Goal: Task Accomplishment & Management: Use online tool/utility

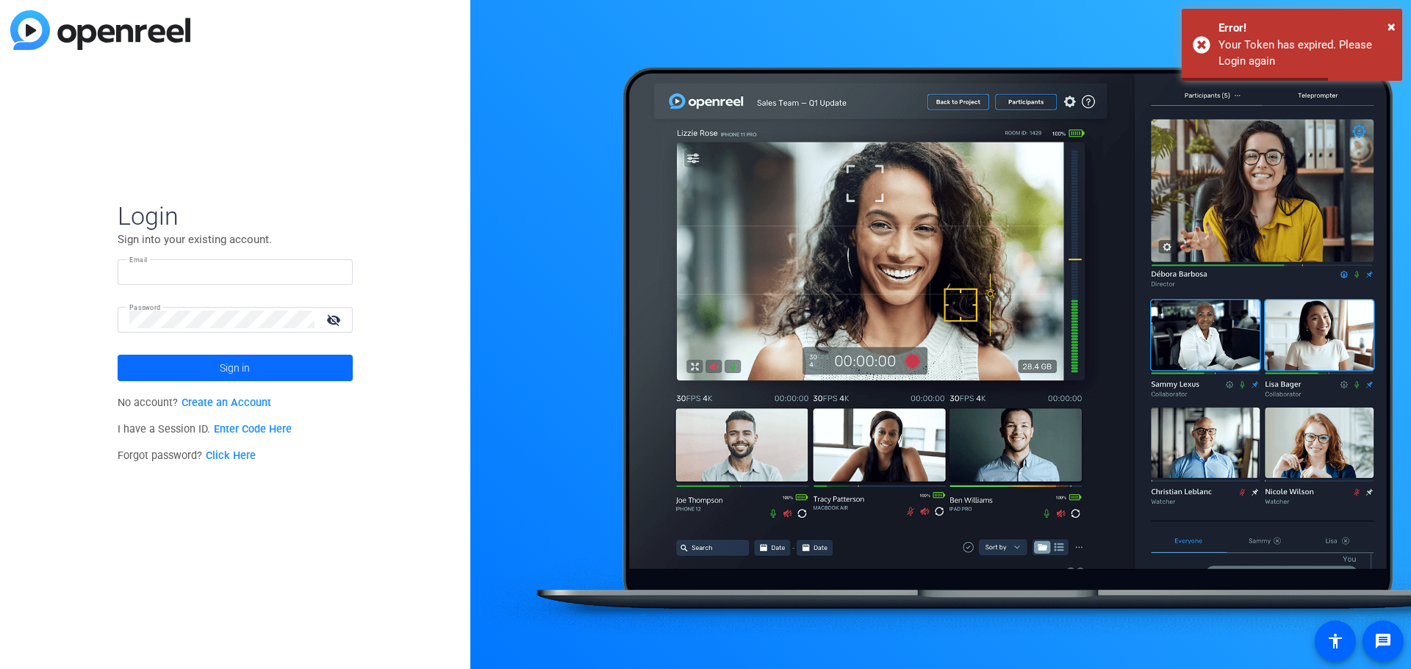
type input "[EMAIL_ADDRESS][DOMAIN_NAME]"
click at [225, 367] on span "Sign in" at bounding box center [235, 368] width 30 height 37
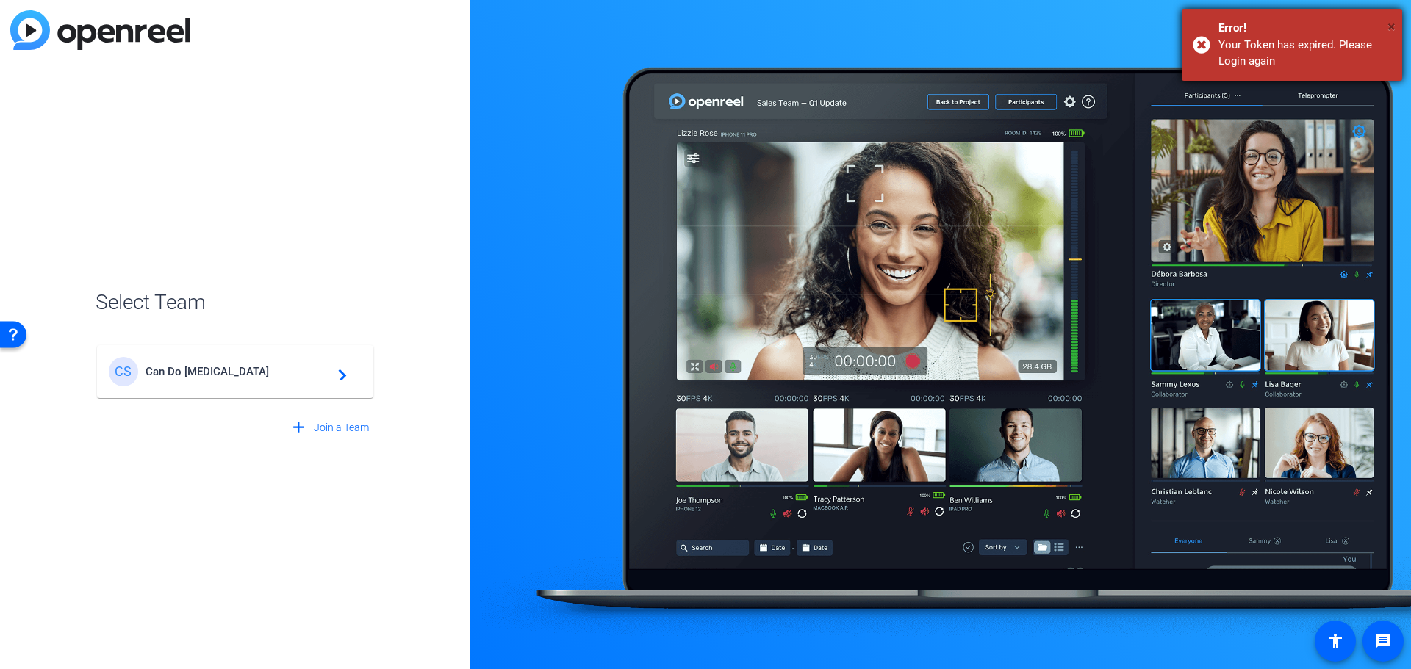
click at [1390, 23] on span "×" at bounding box center [1391, 27] width 8 height 18
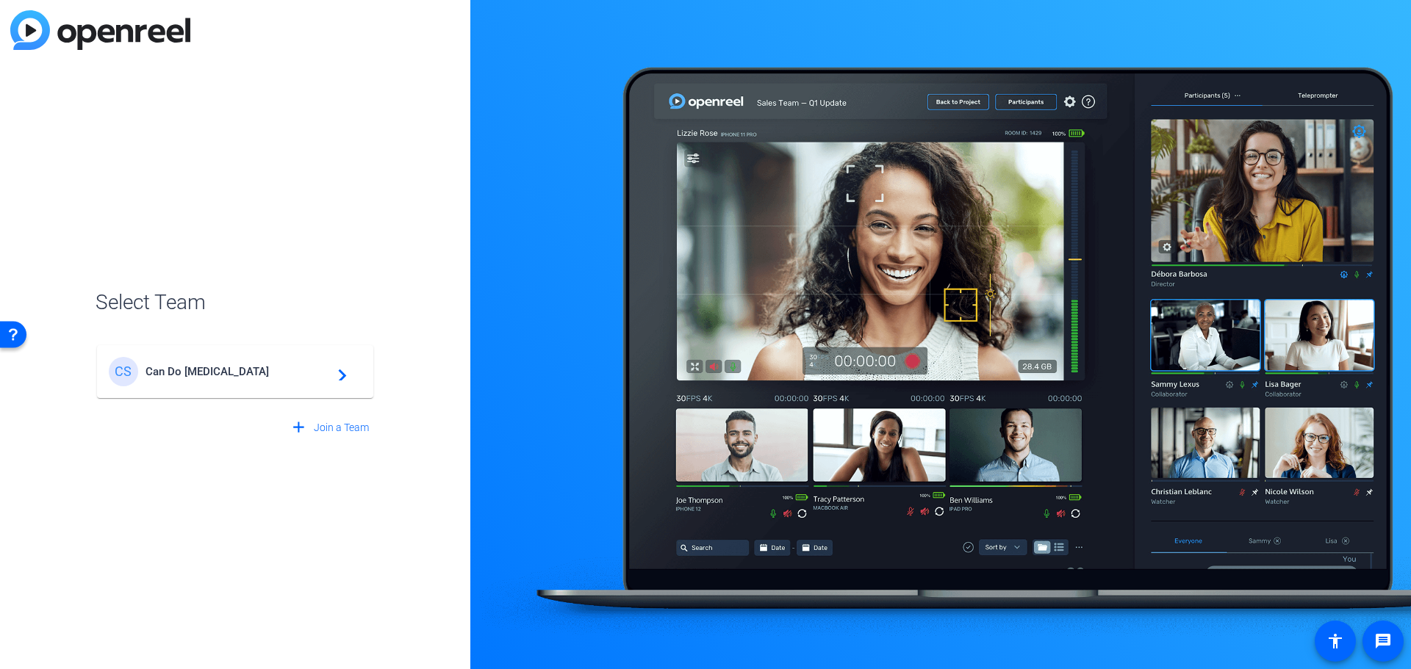
click at [257, 371] on span "Can Do [MEDICAL_DATA]" at bounding box center [237, 371] width 184 height 13
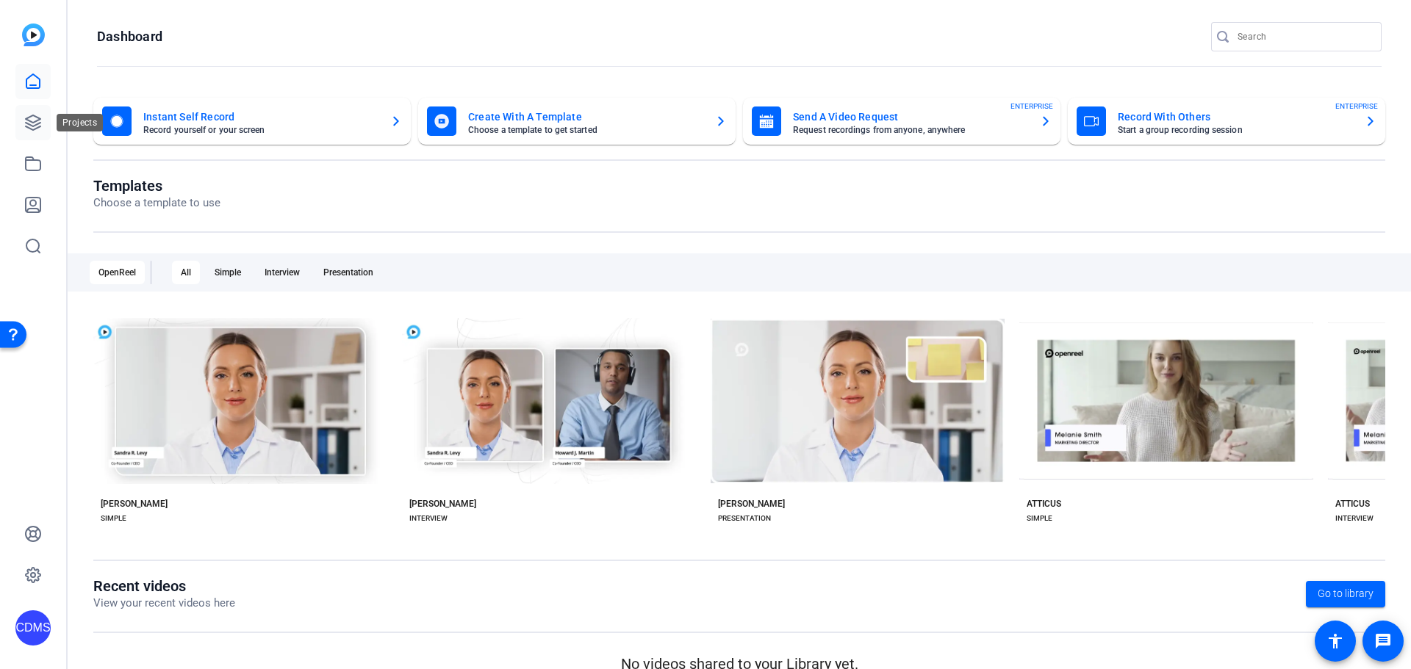
click at [43, 118] on link at bounding box center [32, 122] width 35 height 35
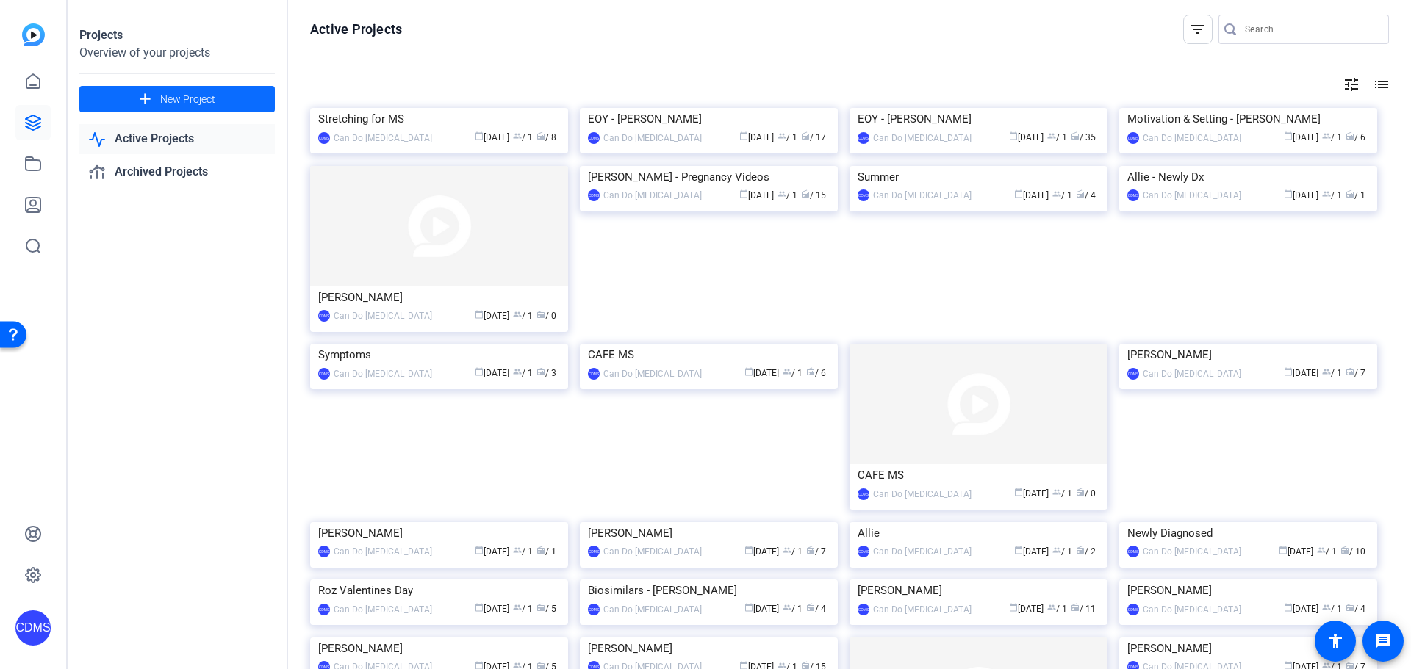
click at [200, 95] on span "New Project" at bounding box center [187, 99] width 55 height 15
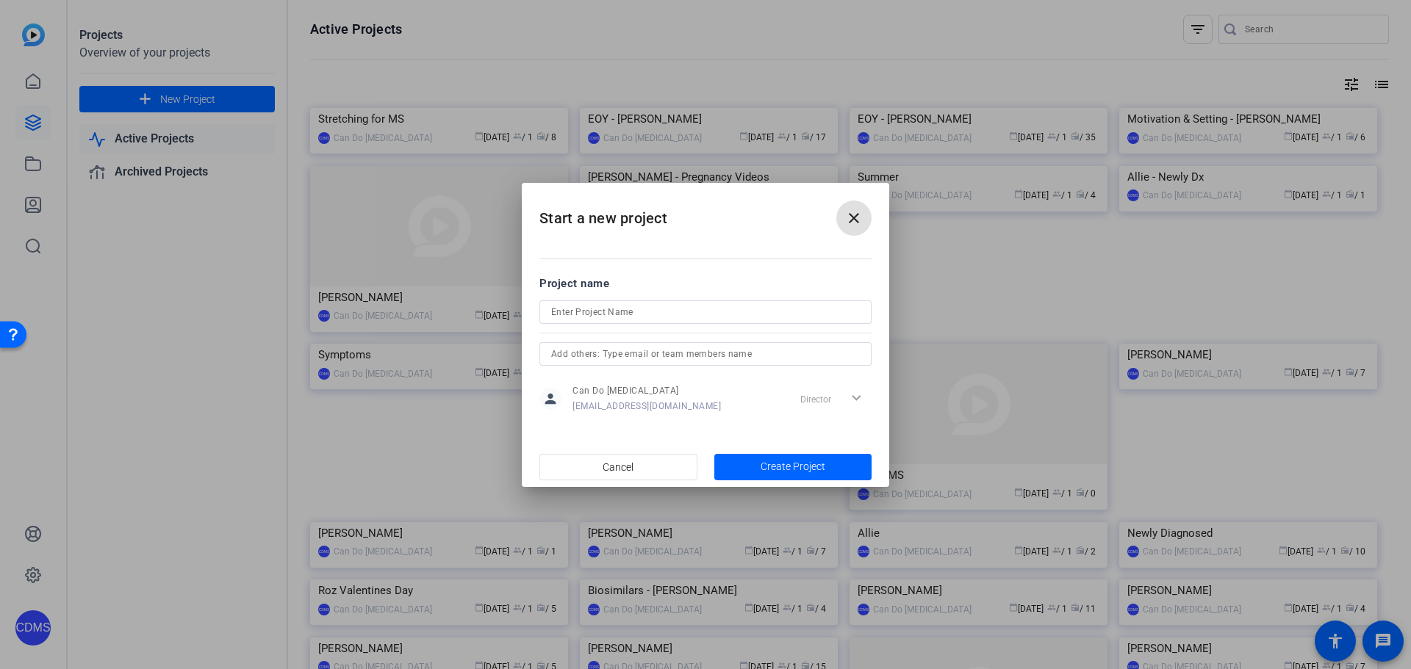
click at [653, 301] on div at bounding box center [705, 313] width 309 height 24
click at [655, 309] on input at bounding box center [705, 312] width 309 height 18
type input "[PERSON_NAME]"
click at [835, 476] on span "button" at bounding box center [793, 467] width 158 height 35
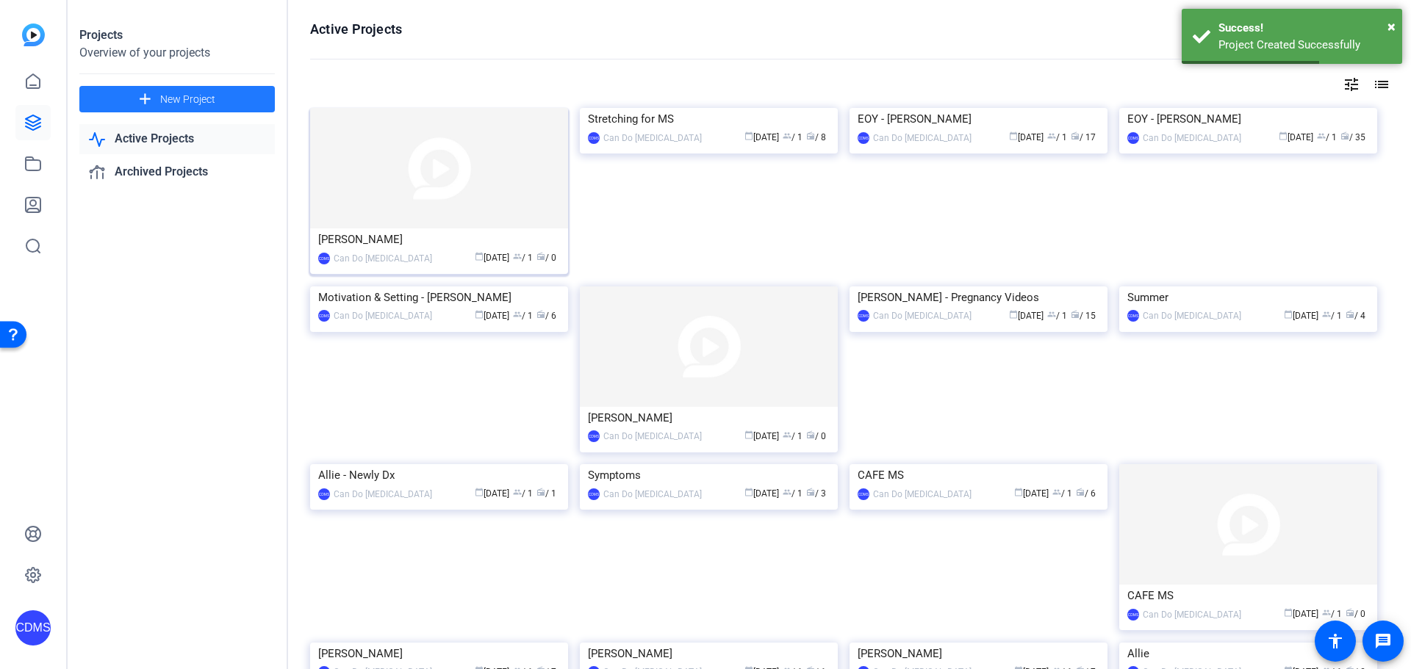
click at [511, 204] on img at bounding box center [439, 168] width 258 height 121
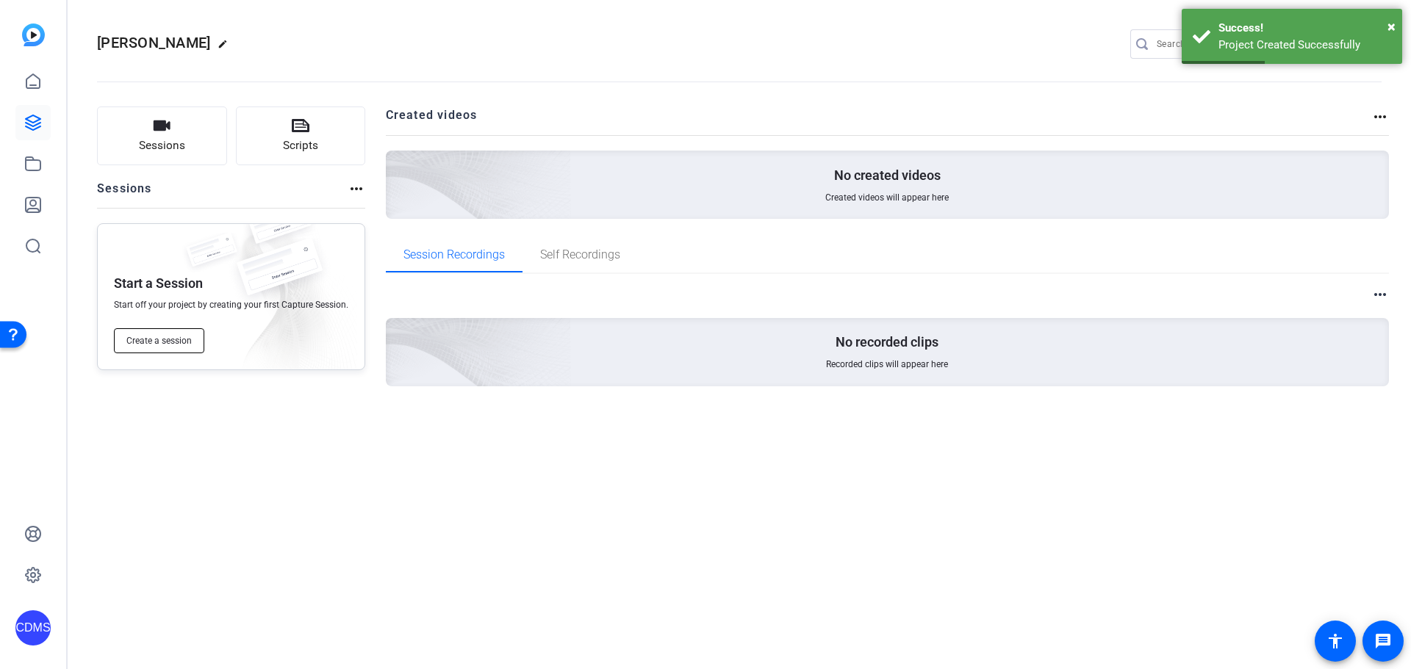
click at [166, 334] on button "Create a session" at bounding box center [159, 340] width 90 height 25
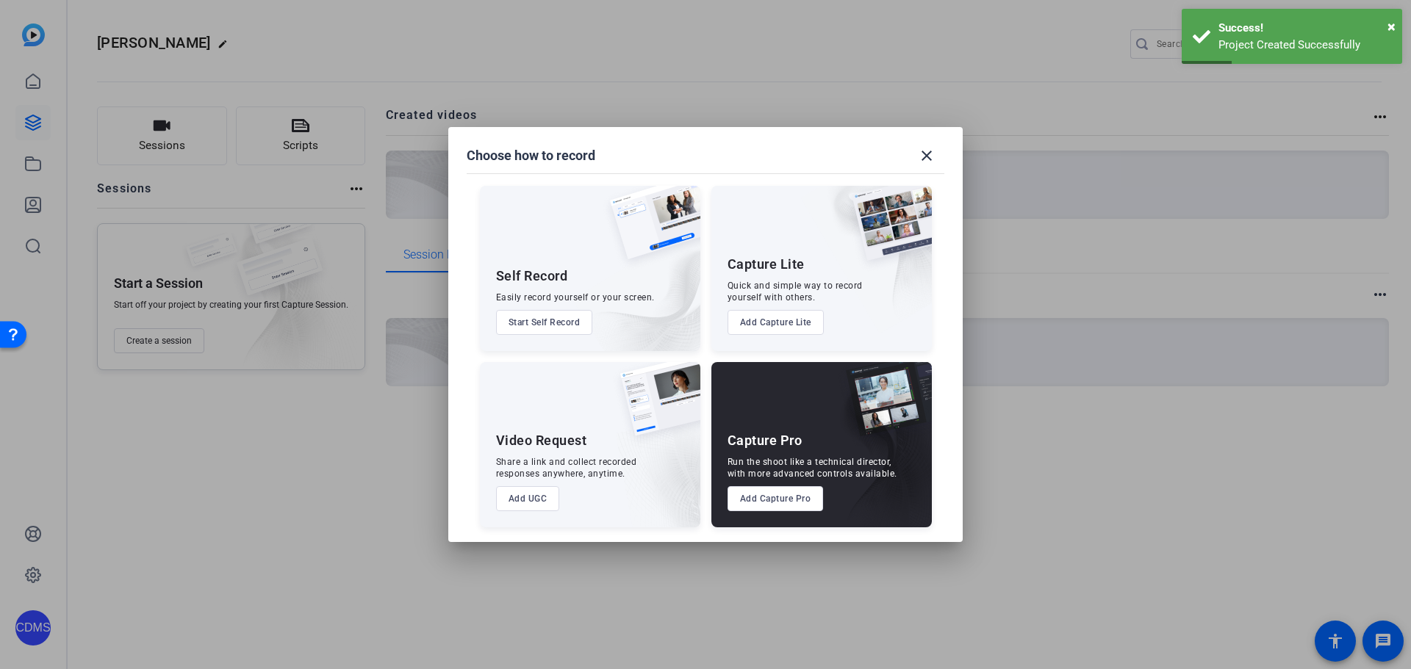
click at [778, 498] on button "Add Capture Pro" at bounding box center [775, 498] width 96 height 25
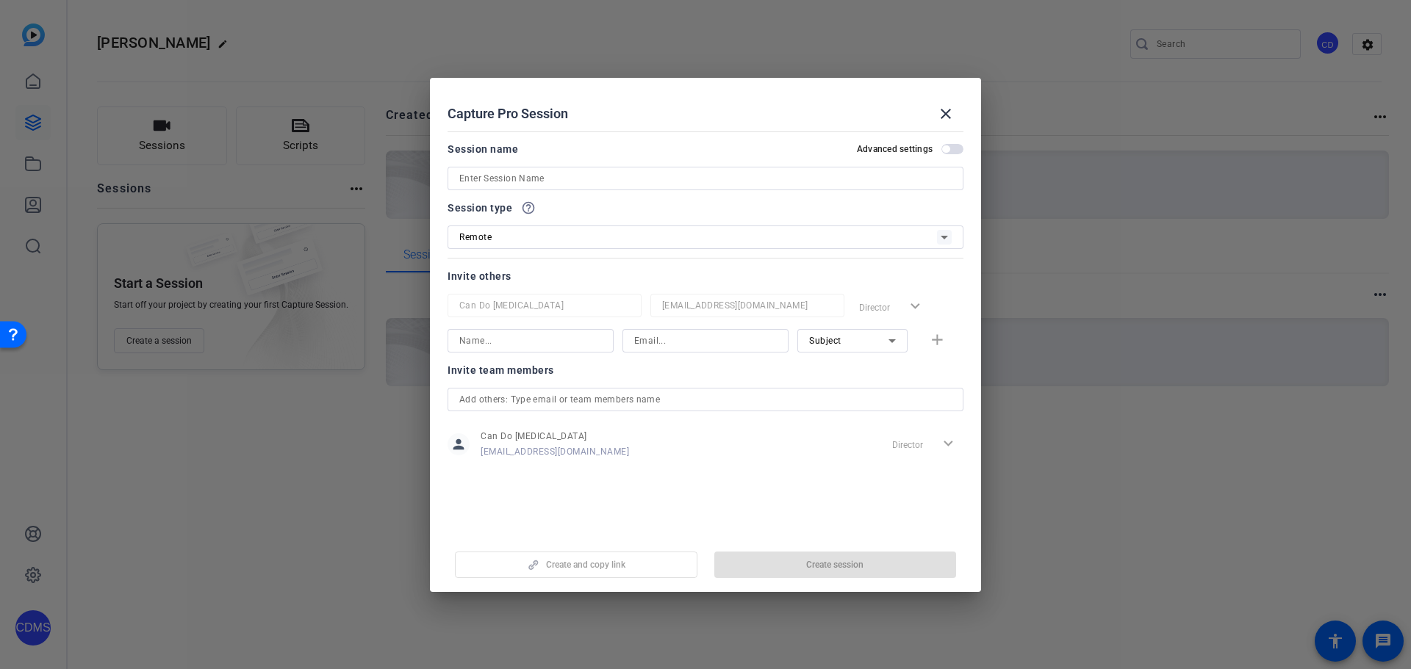
click at [554, 189] on div at bounding box center [705, 179] width 492 height 24
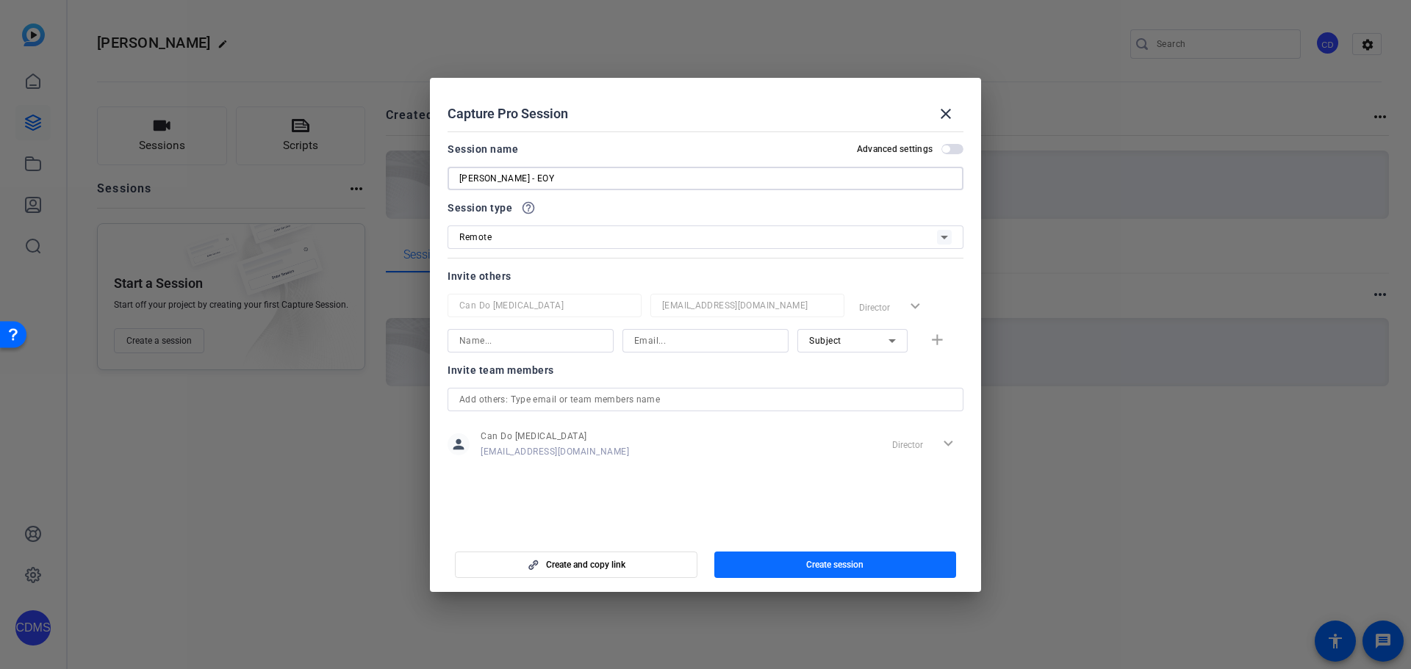
type input "[PERSON_NAME] - EOY"
click at [750, 567] on span "button" at bounding box center [835, 564] width 242 height 35
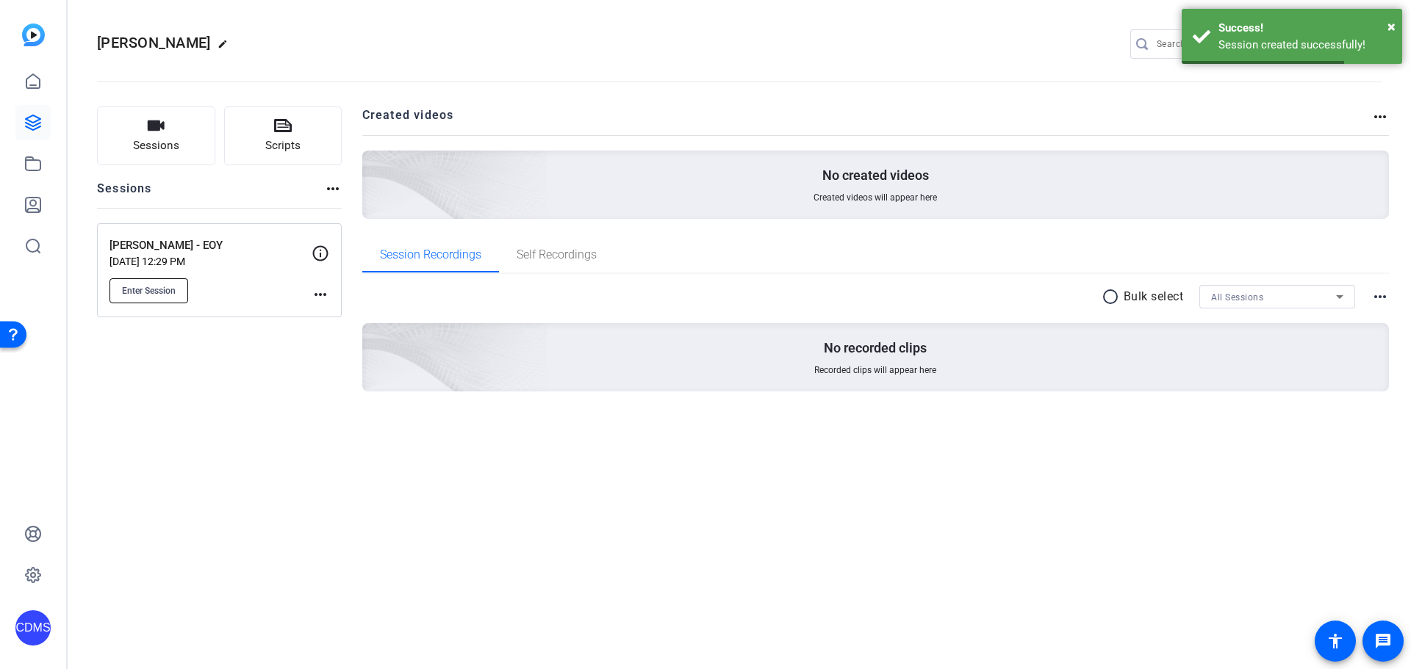
click at [173, 281] on button "Enter Session" at bounding box center [148, 290] width 79 height 25
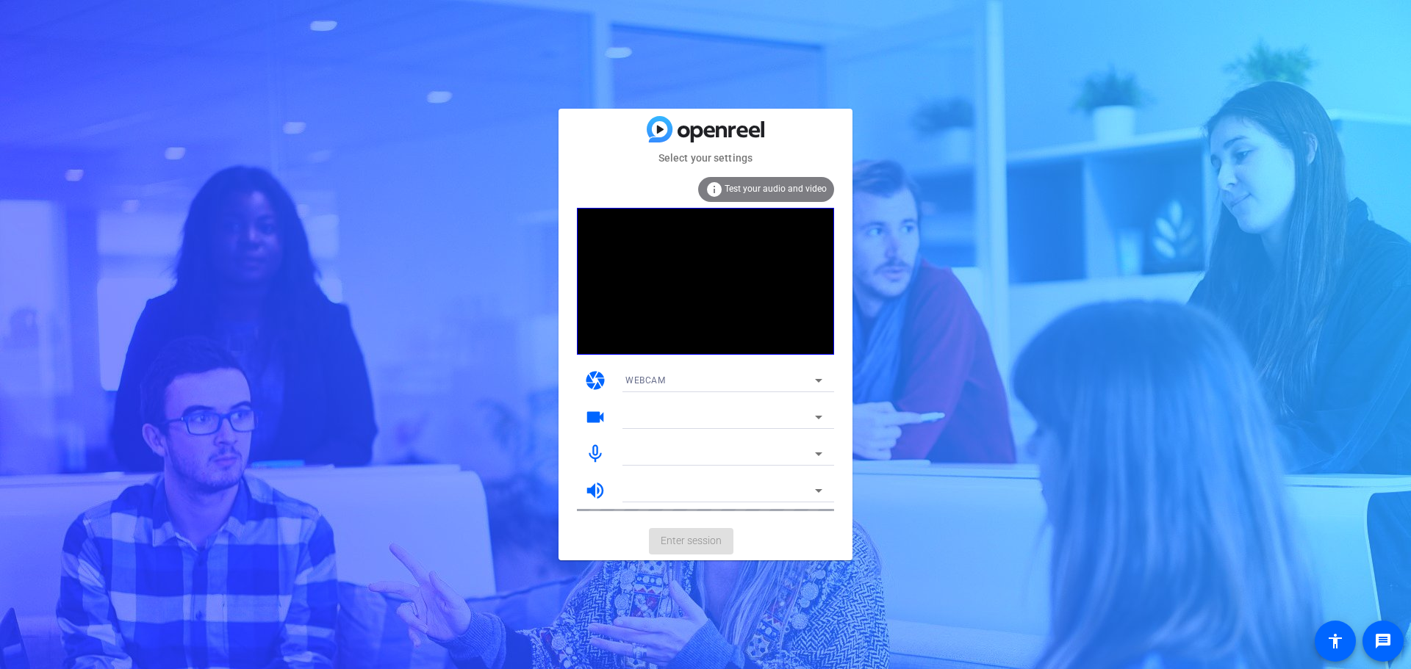
click at [711, 529] on mat-card-actions "Enter session" at bounding box center [705, 541] width 294 height 38
click at [711, 544] on mat-card-actions "Enter session" at bounding box center [705, 541] width 294 height 38
click at [719, 549] on mat-card-actions "Enter session" at bounding box center [705, 541] width 294 height 38
click at [728, 534] on span at bounding box center [691, 541] width 84 height 35
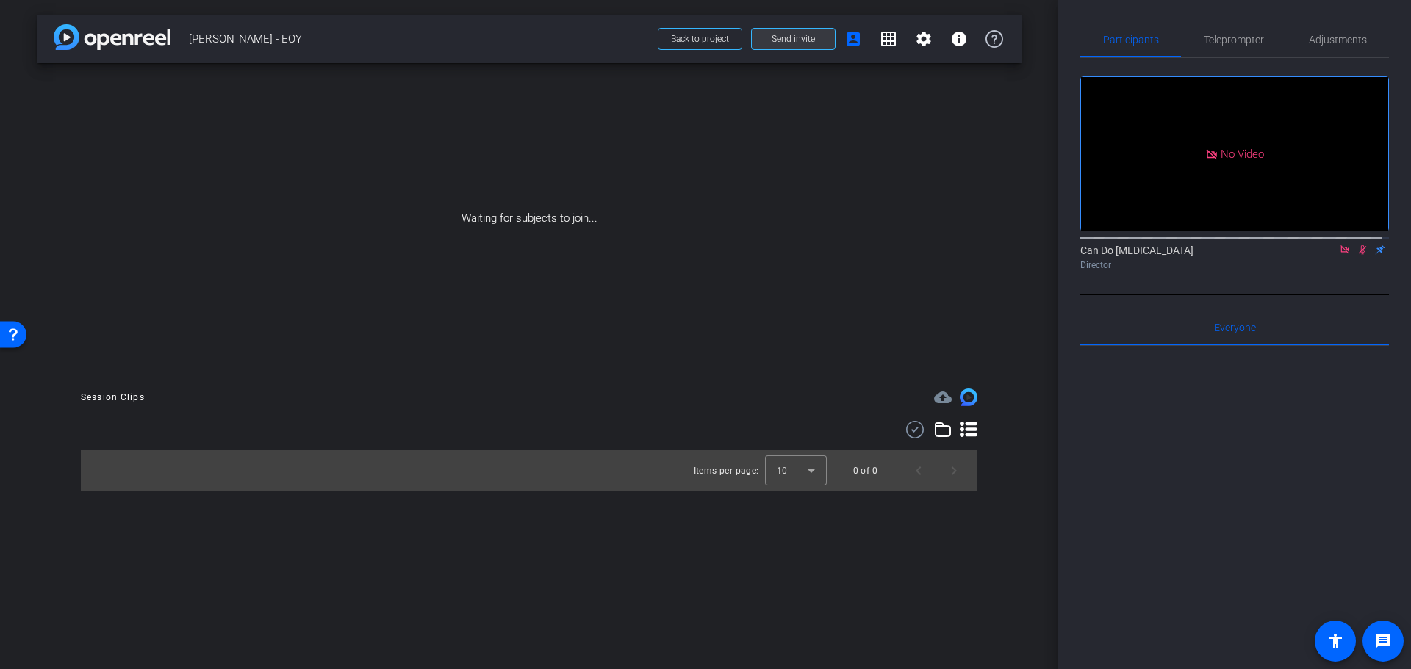
click at [788, 40] on span "Send invite" at bounding box center [793, 39] width 43 height 12
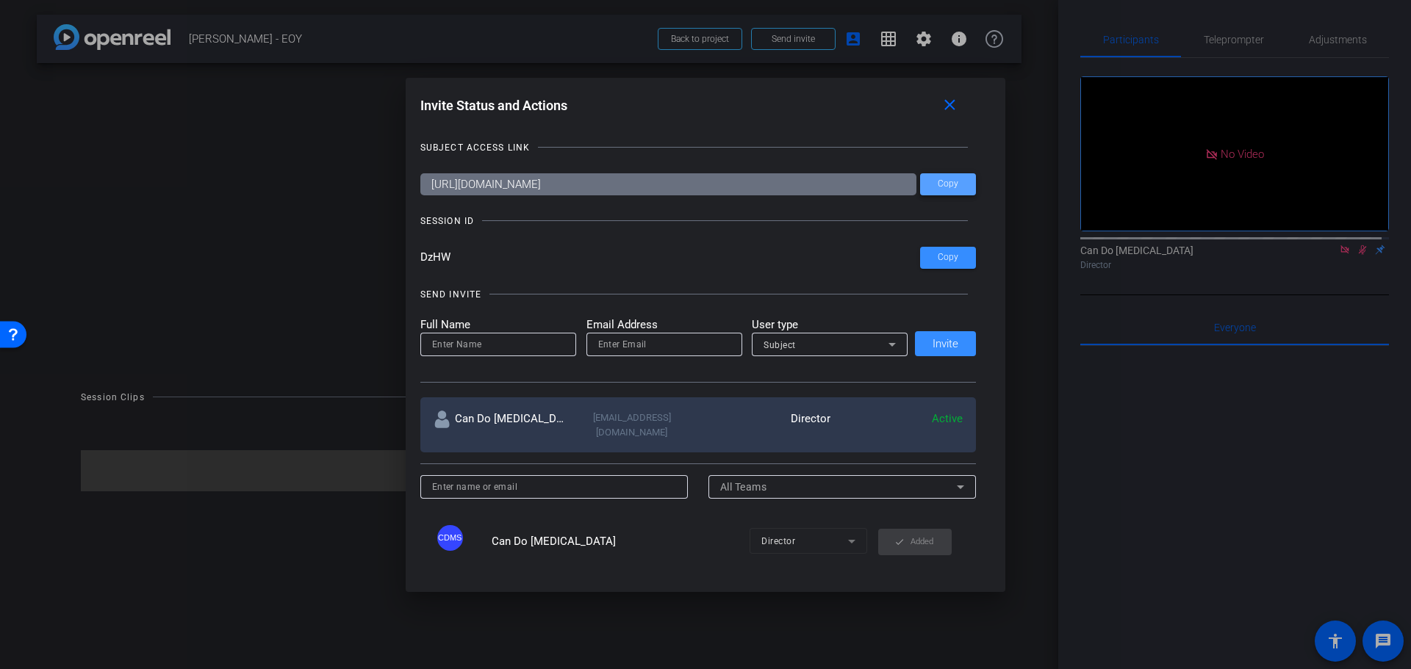
click at [961, 181] on span at bounding box center [948, 184] width 56 height 35
click at [938, 253] on span "Copy" at bounding box center [948, 257] width 21 height 11
